Goal: Check status: Check status

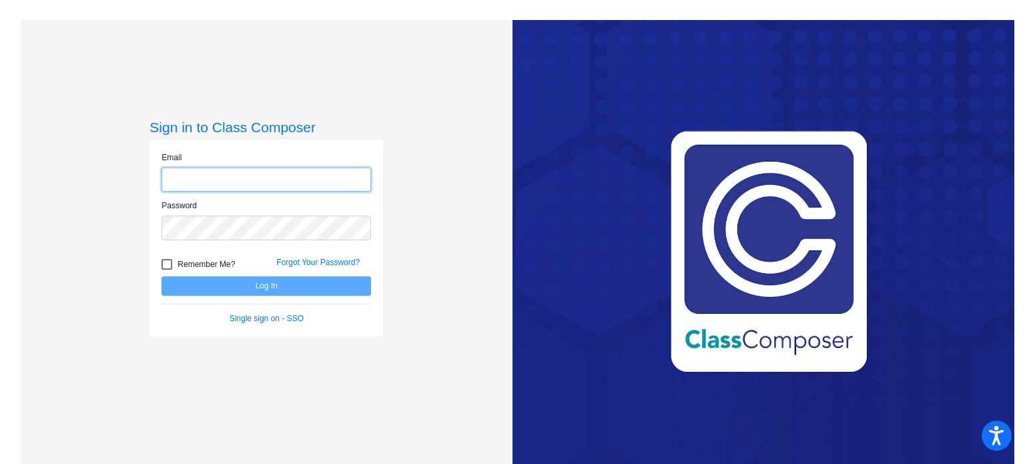
type input "[EMAIL_ADDRESS][DOMAIN_NAME]"
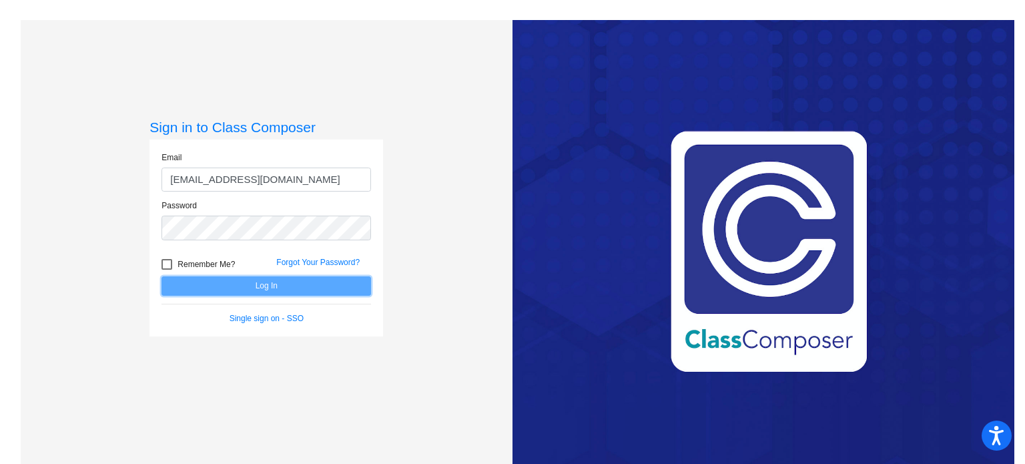
click at [265, 286] on button "Log In" at bounding box center [265, 285] width 209 height 19
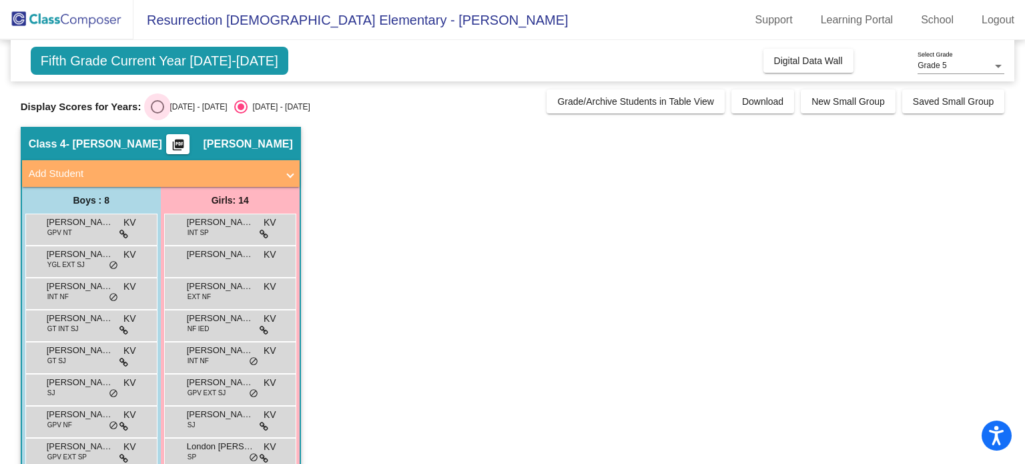
click at [155, 109] on div "Select an option" at bounding box center [157, 106] width 13 height 13
click at [157, 113] on input "[DATE] - [DATE]" at bounding box center [157, 113] width 1 height 1
radio input "true"
